Goal: Task Accomplishment & Management: Manage account settings

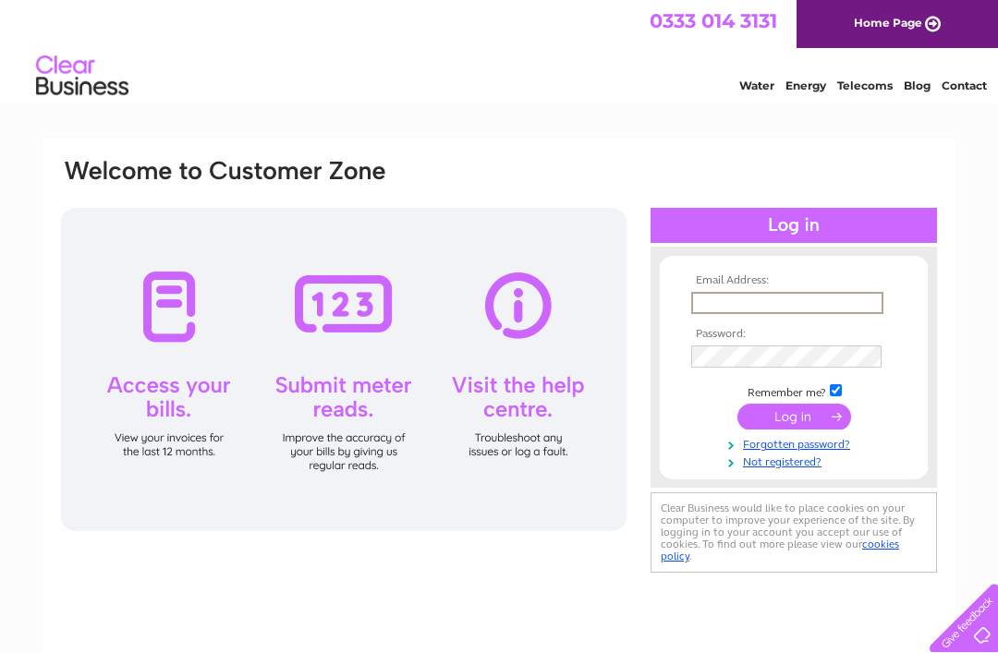
click at [722, 296] on input "text" at bounding box center [787, 303] width 192 height 22
type input "smithiesdeli@googlemail.com"
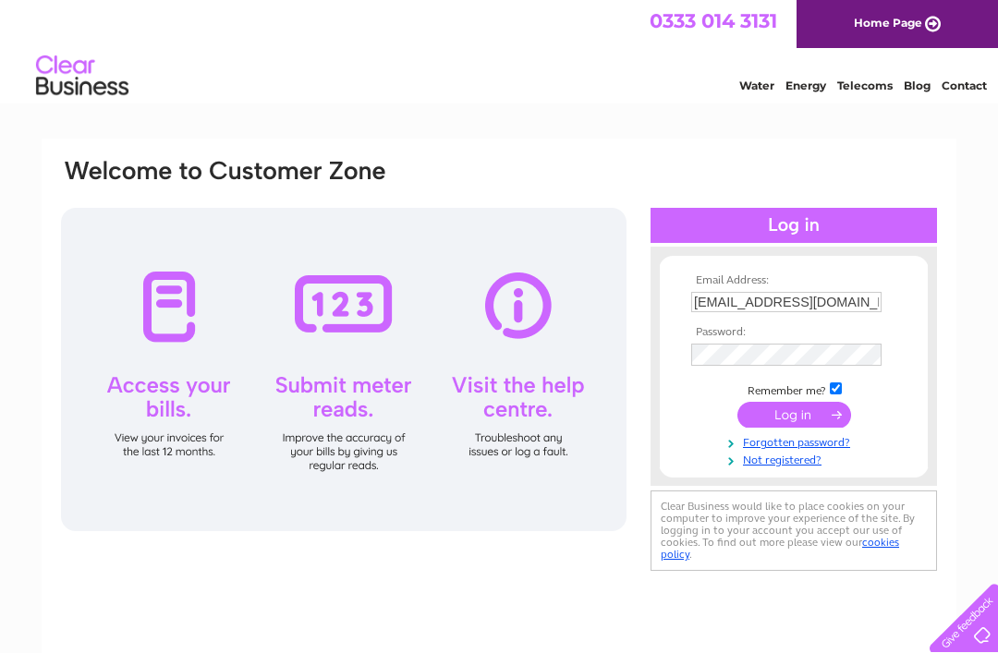
click at [794, 418] on input "submit" at bounding box center [794, 415] width 114 height 26
click at [781, 427] on input "submit" at bounding box center [794, 415] width 114 height 26
click at [779, 419] on input "submit" at bounding box center [794, 415] width 114 height 26
click at [796, 421] on input "submit" at bounding box center [794, 415] width 114 height 26
click at [785, 407] on input "submit" at bounding box center [794, 415] width 114 height 26
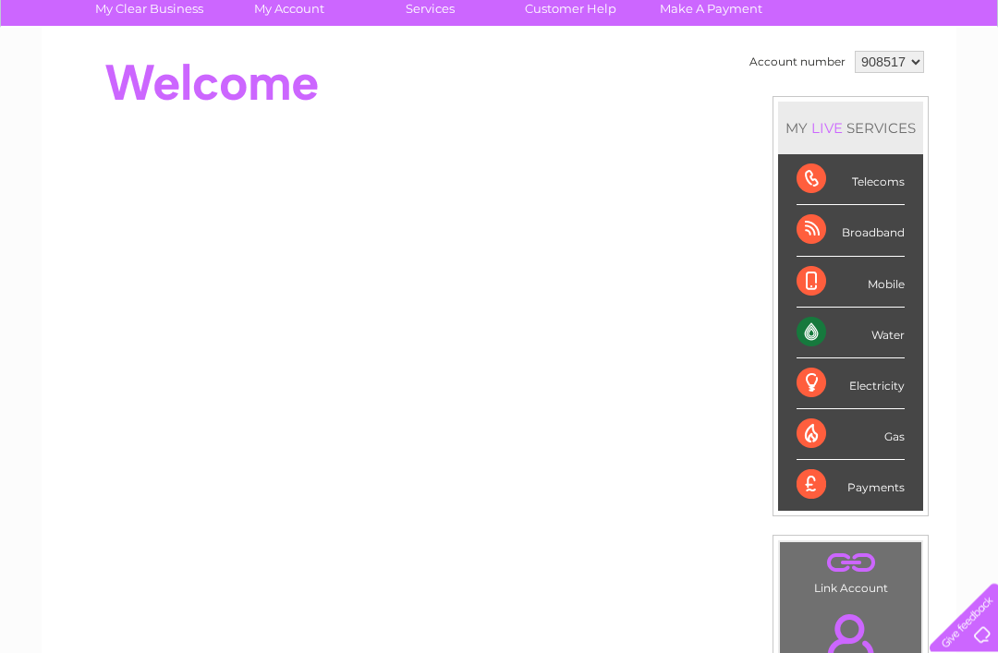
scroll to position [147, 0]
click at [870, 489] on div "Payments" at bounding box center [850, 485] width 108 height 50
click at [864, 486] on div "Payments" at bounding box center [850, 485] width 108 height 50
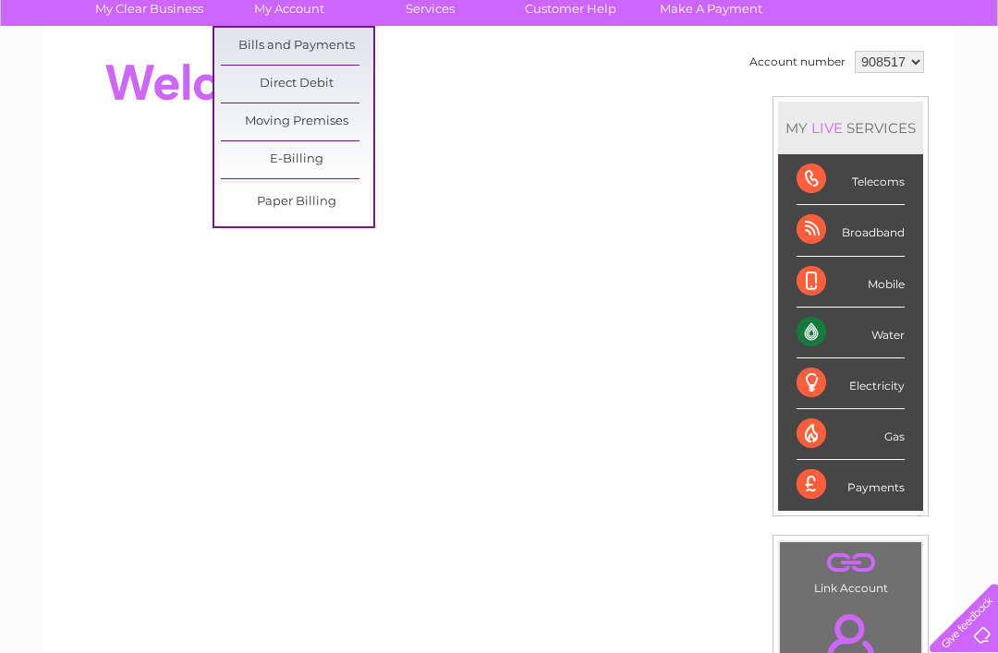
click at [238, 48] on link "Bills and Payments" at bounding box center [297, 46] width 152 height 37
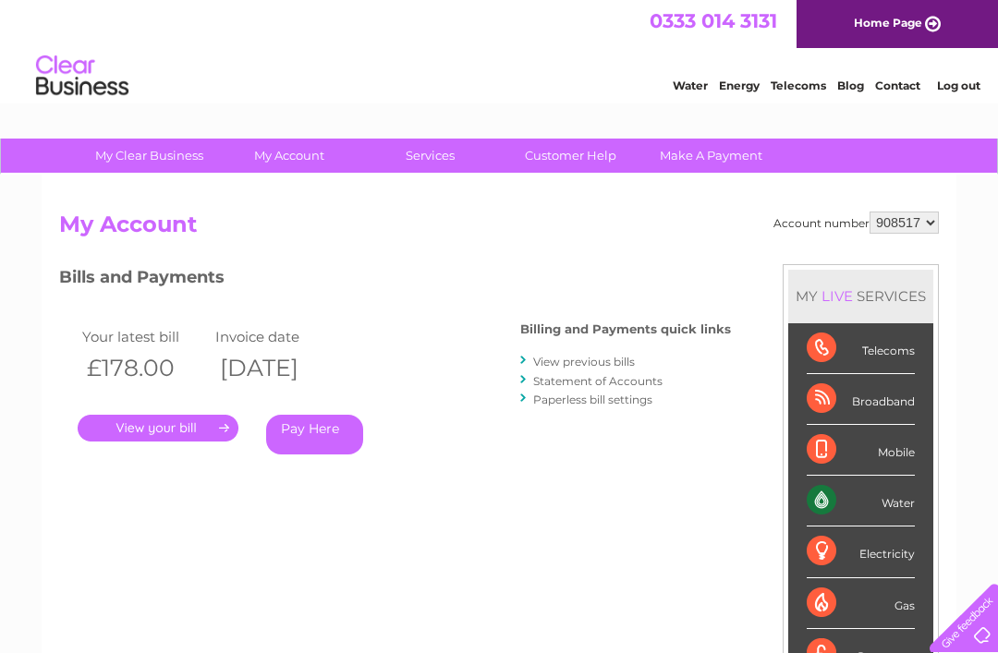
click at [144, 427] on link "." at bounding box center [158, 428] width 161 height 27
click at [565, 357] on link "View previous bills" at bounding box center [584, 362] width 102 height 14
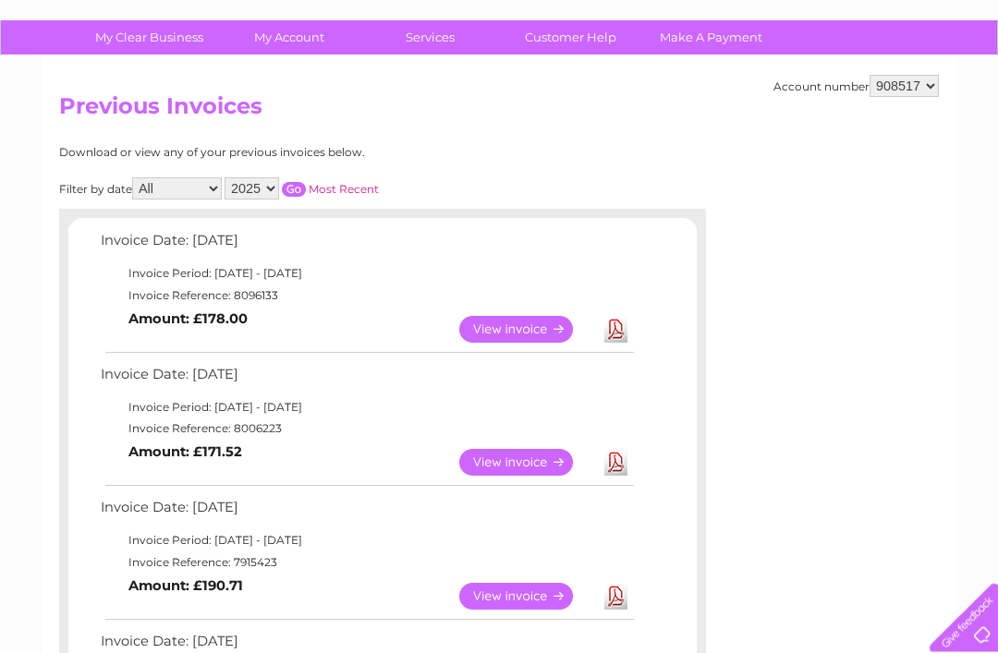
scroll to position [130, 0]
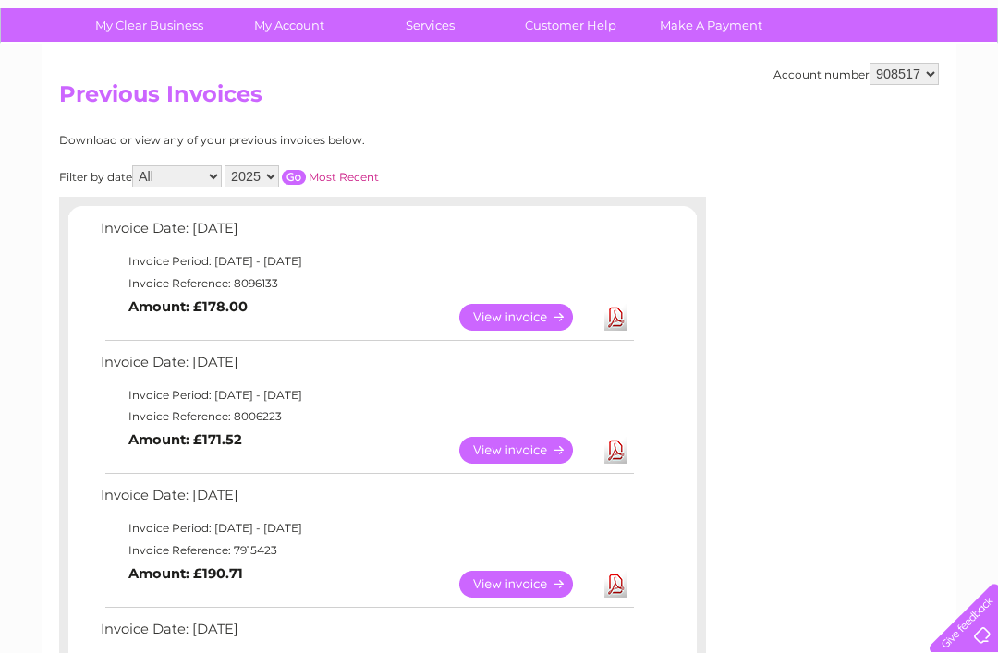
click at [511, 450] on link "View" at bounding box center [527, 450] width 136 height 27
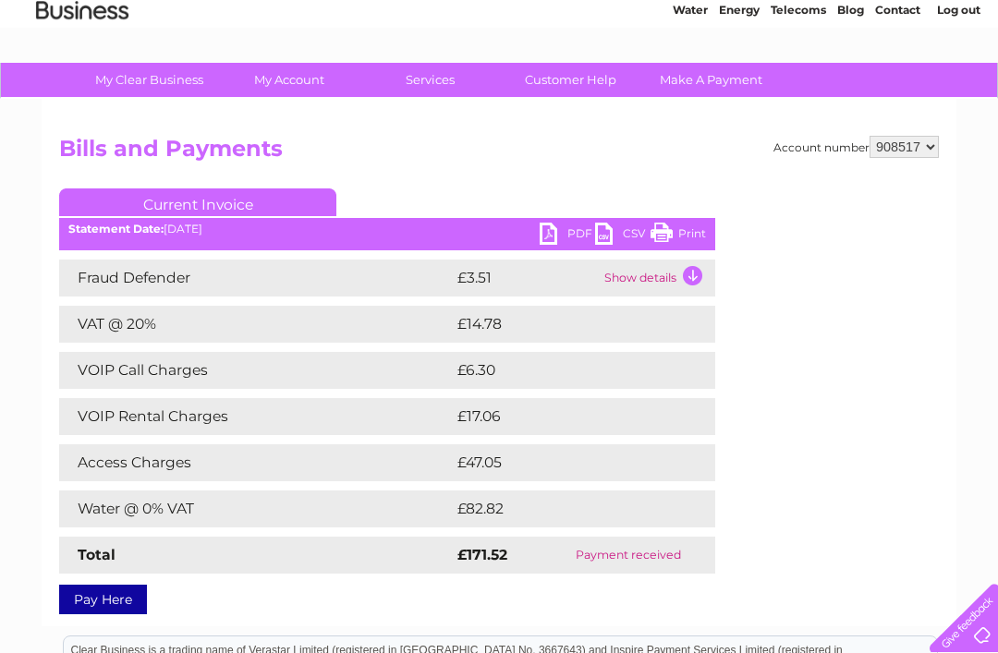
scroll to position [77, 0]
